Goal: Information Seeking & Learning: Learn about a topic

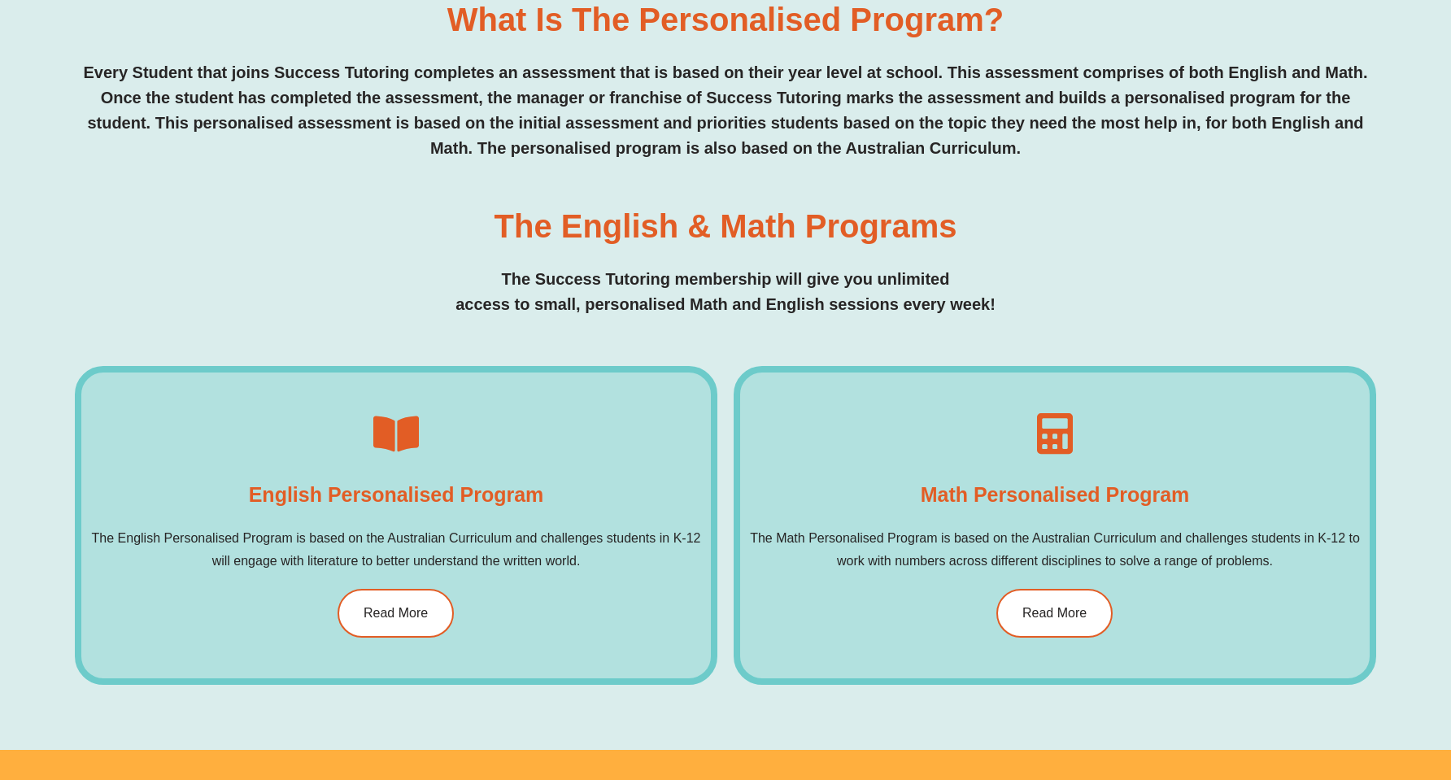
scroll to position [763, 0]
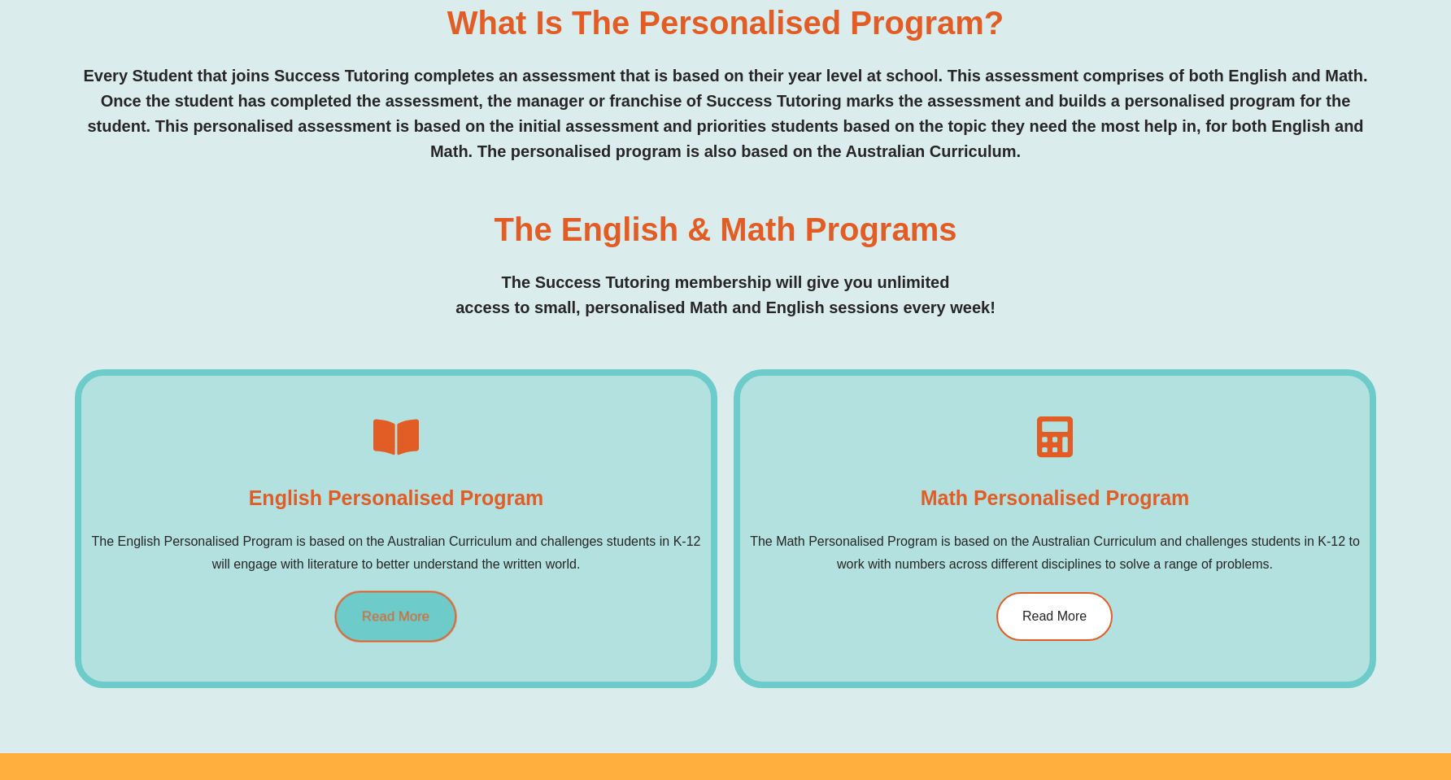
click at [417, 603] on link "Read More" at bounding box center [396, 615] width 122 height 51
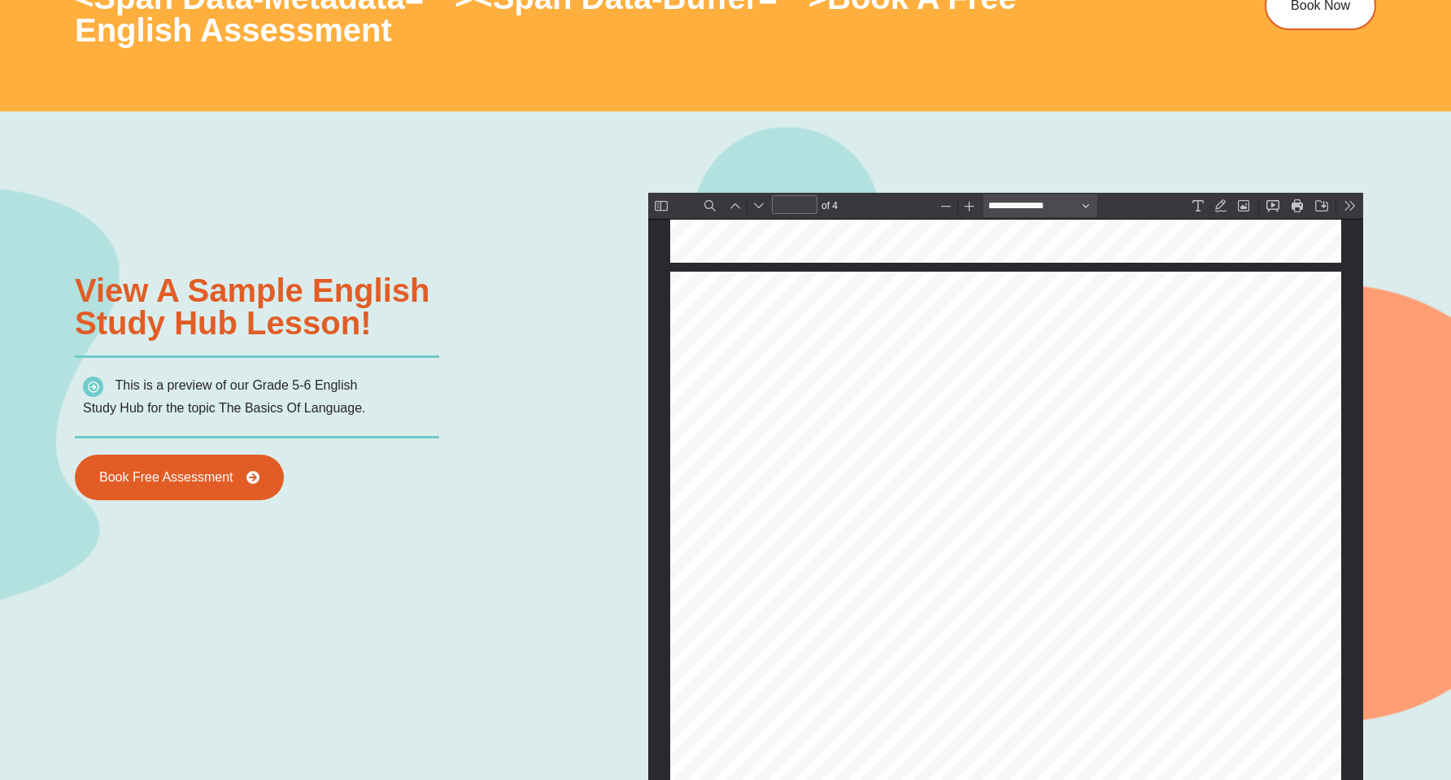
scroll to position [1116, 0]
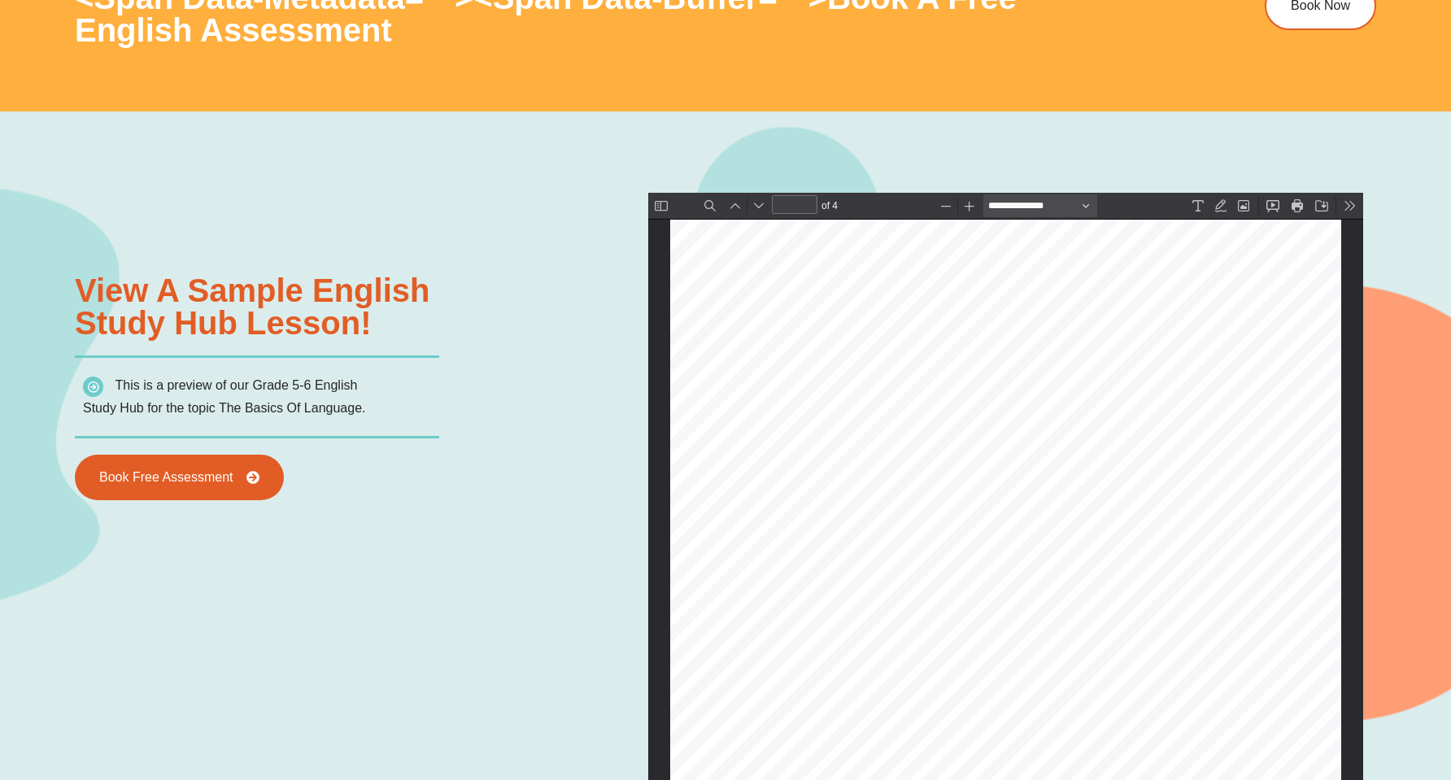
type input "*"
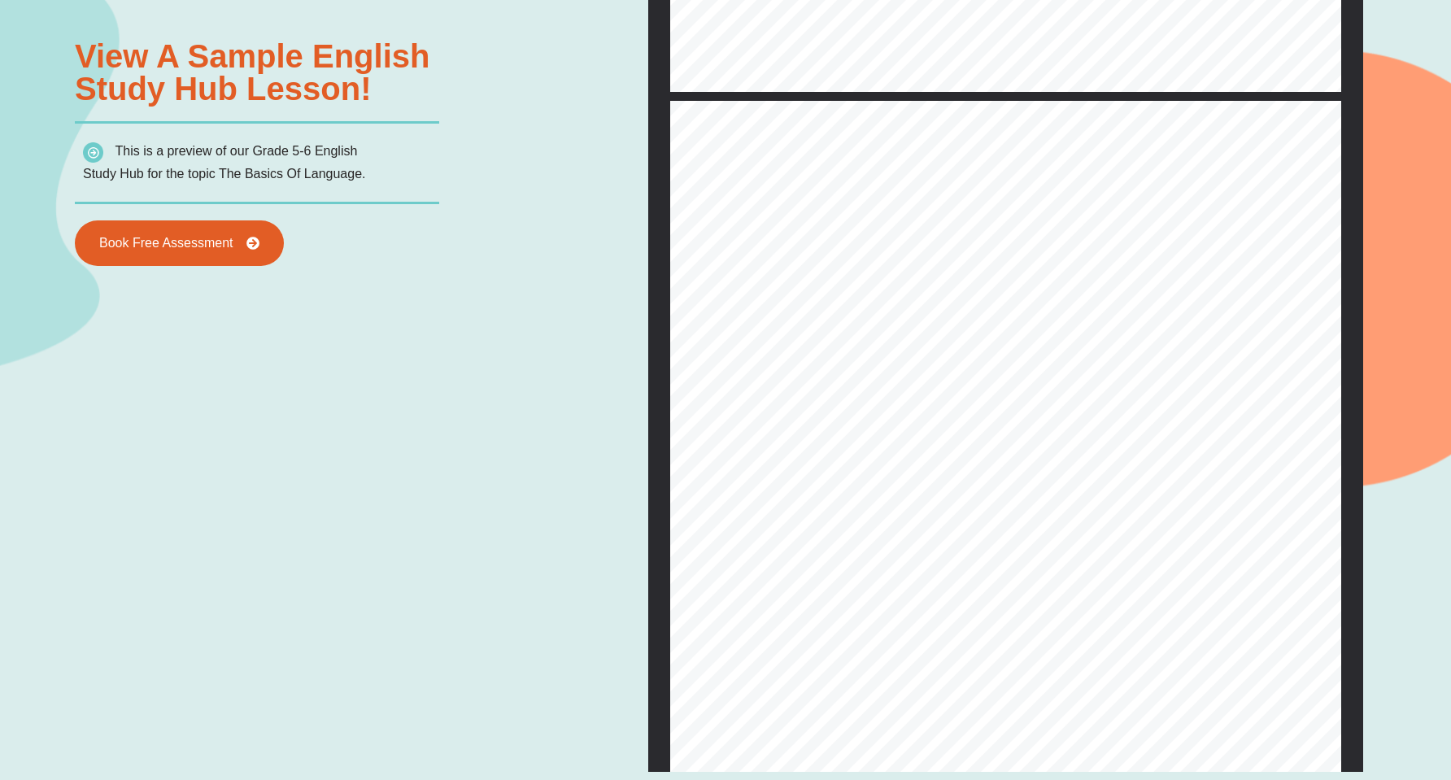
scroll to position [0, 0]
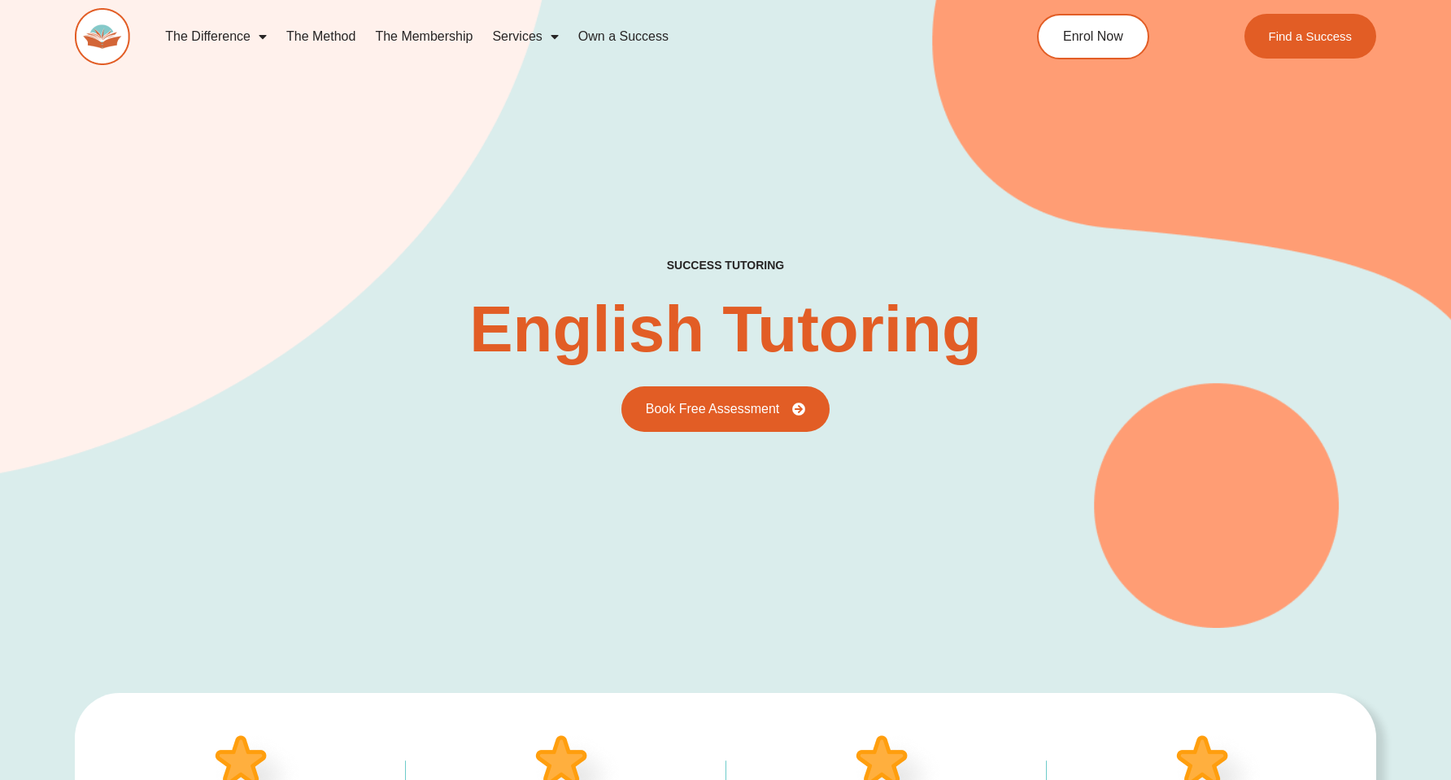
click at [308, 33] on link "The Method" at bounding box center [320, 36] width 89 height 37
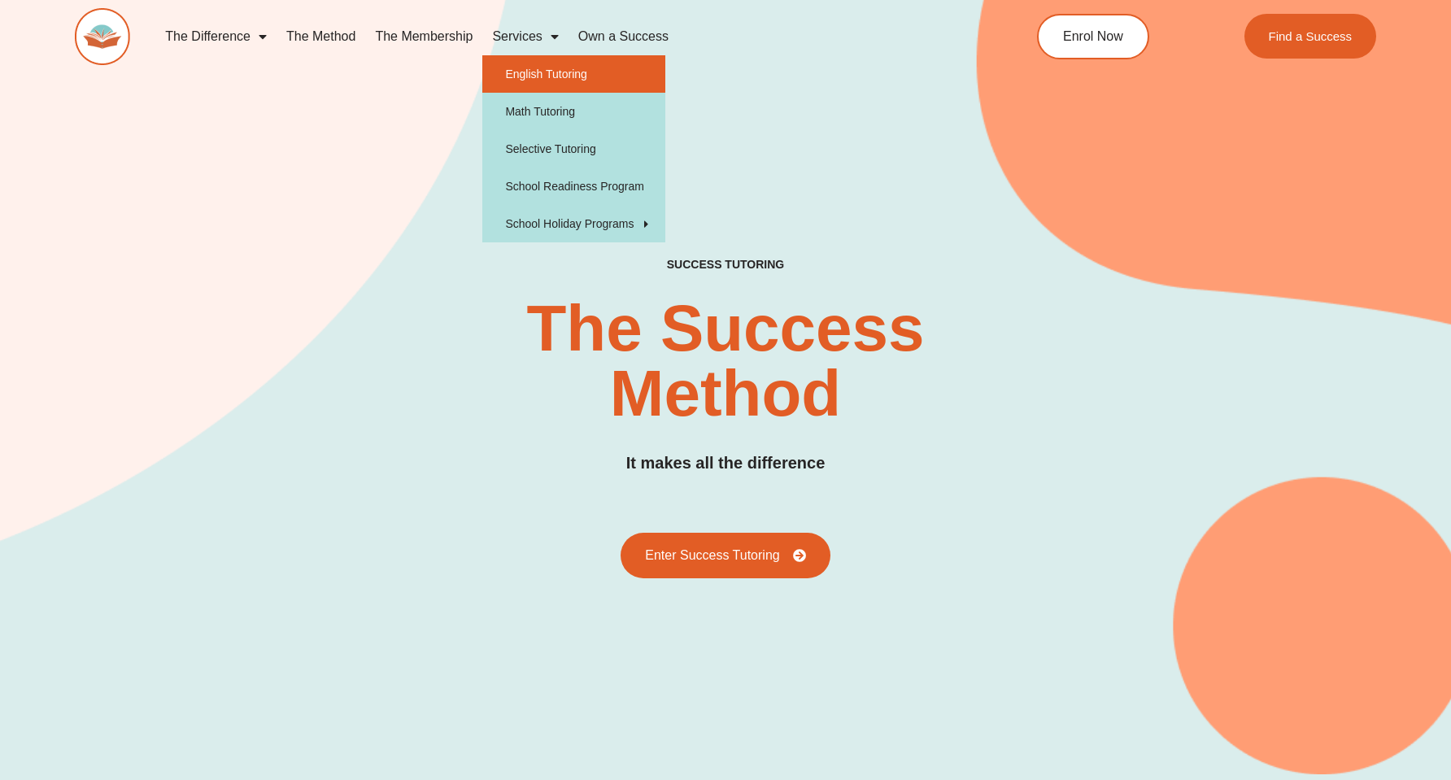
click at [524, 62] on link "English Tutoring" at bounding box center [573, 73] width 183 height 37
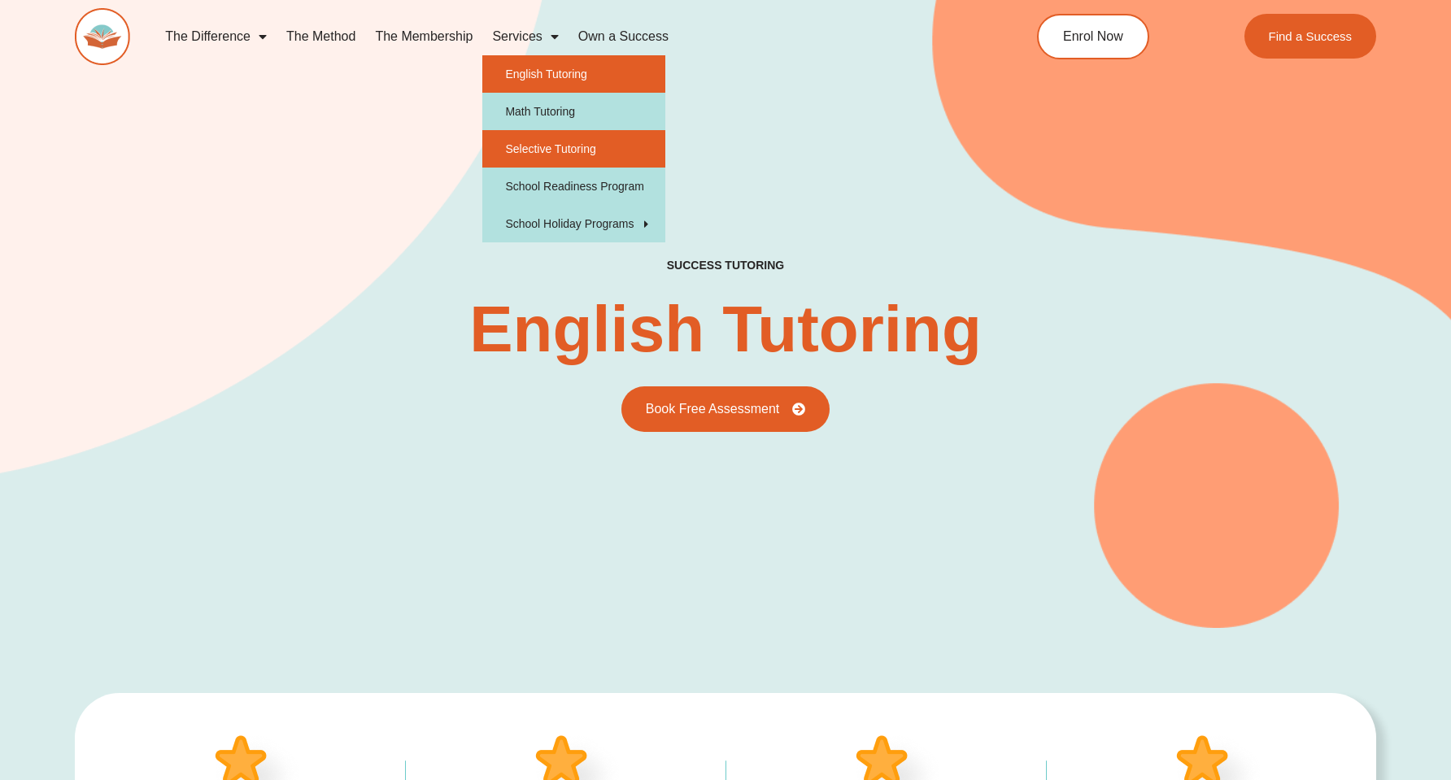
click at [537, 159] on link "Selective Tutoring" at bounding box center [573, 148] width 183 height 37
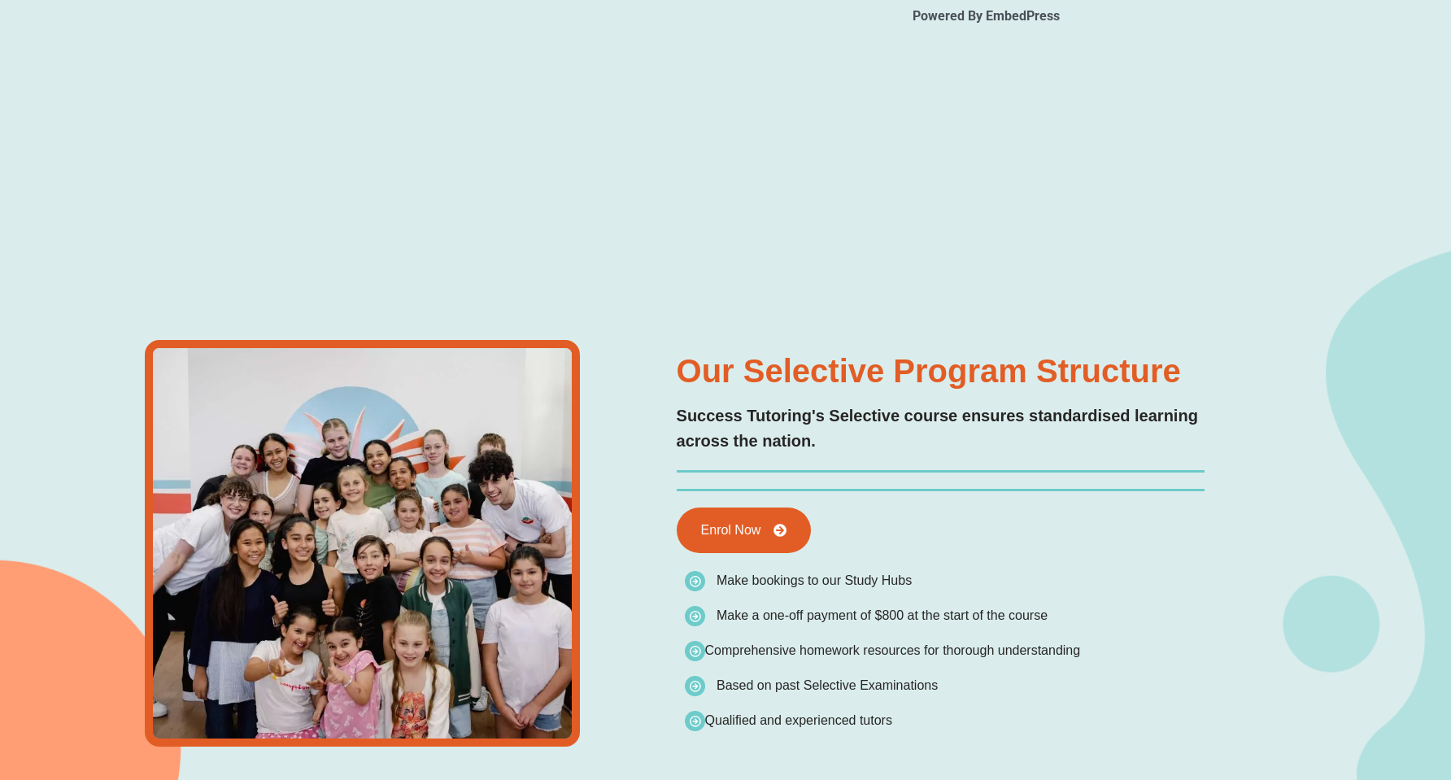
scroll to position [2939, 0]
